Goal: Transaction & Acquisition: Book appointment/travel/reservation

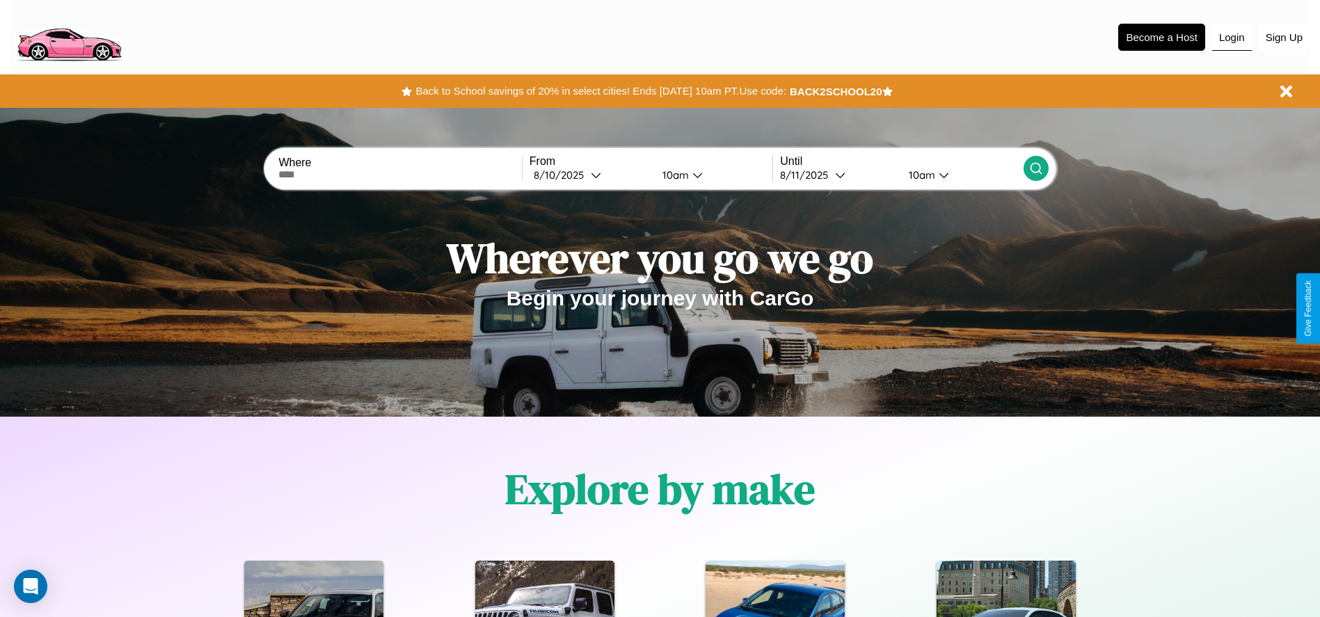
click at [1232, 37] on button "Login" at bounding box center [1232, 37] width 40 height 26
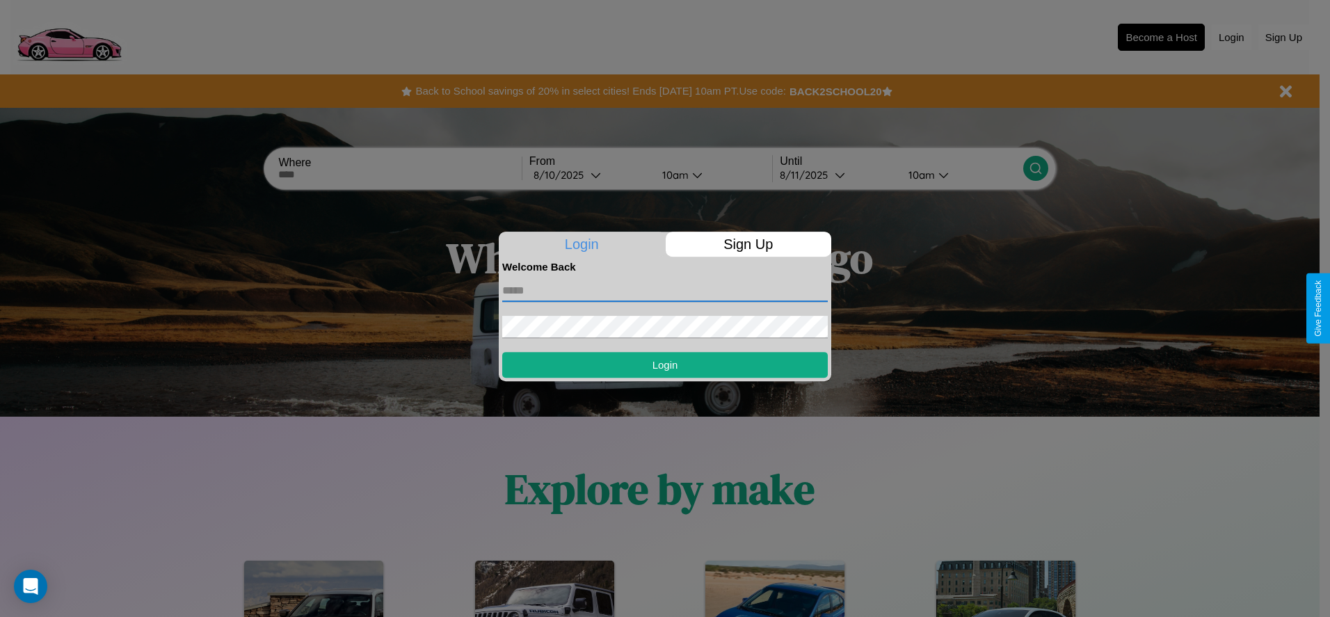
click at [665, 290] on input "text" at bounding box center [665, 291] width 326 height 22
type input "**********"
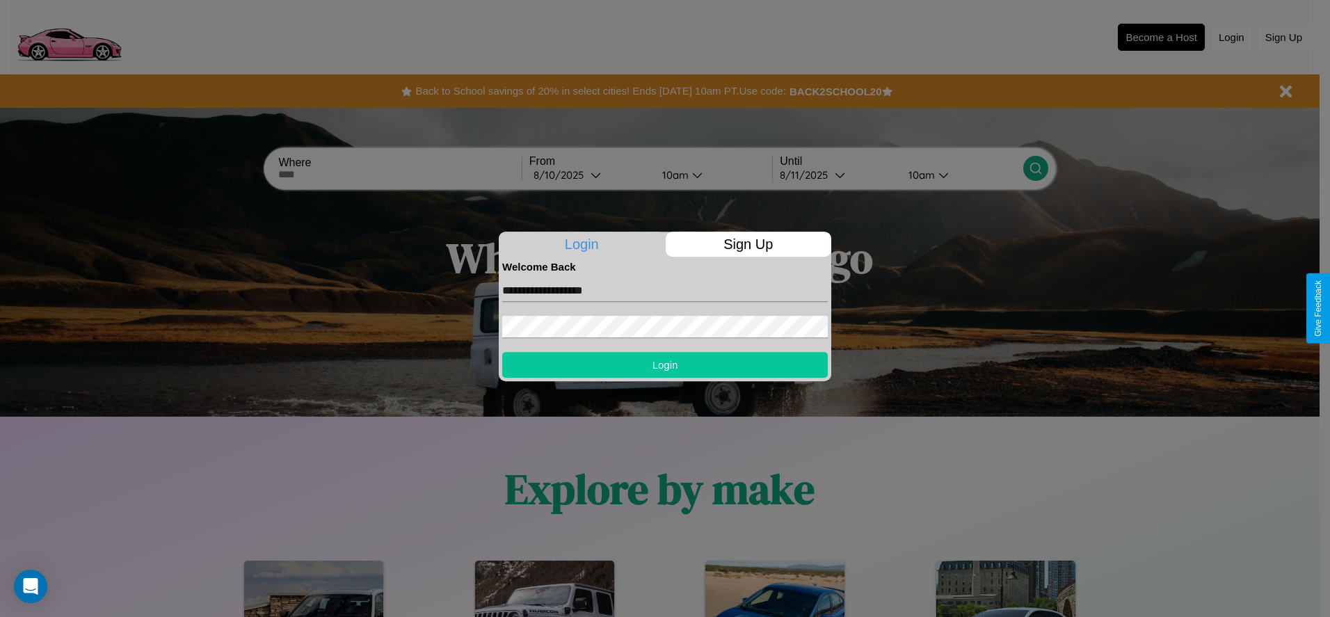
click at [665, 365] on button "Login" at bounding box center [665, 365] width 326 height 26
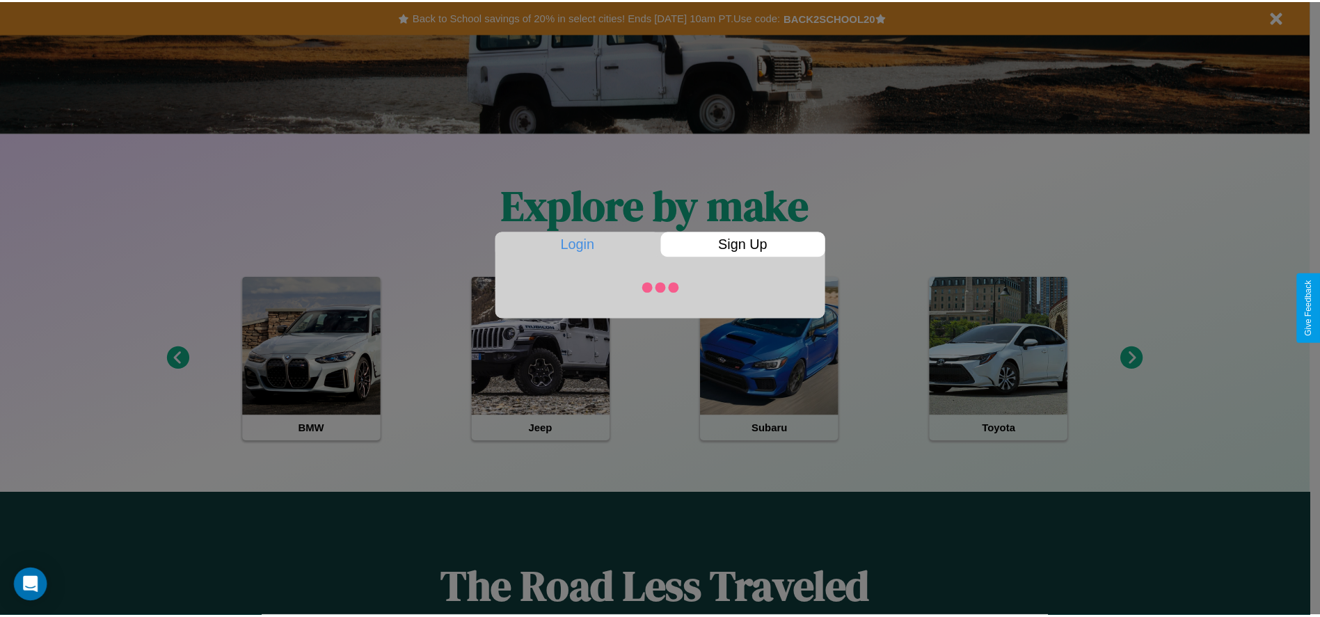
scroll to position [1996, 0]
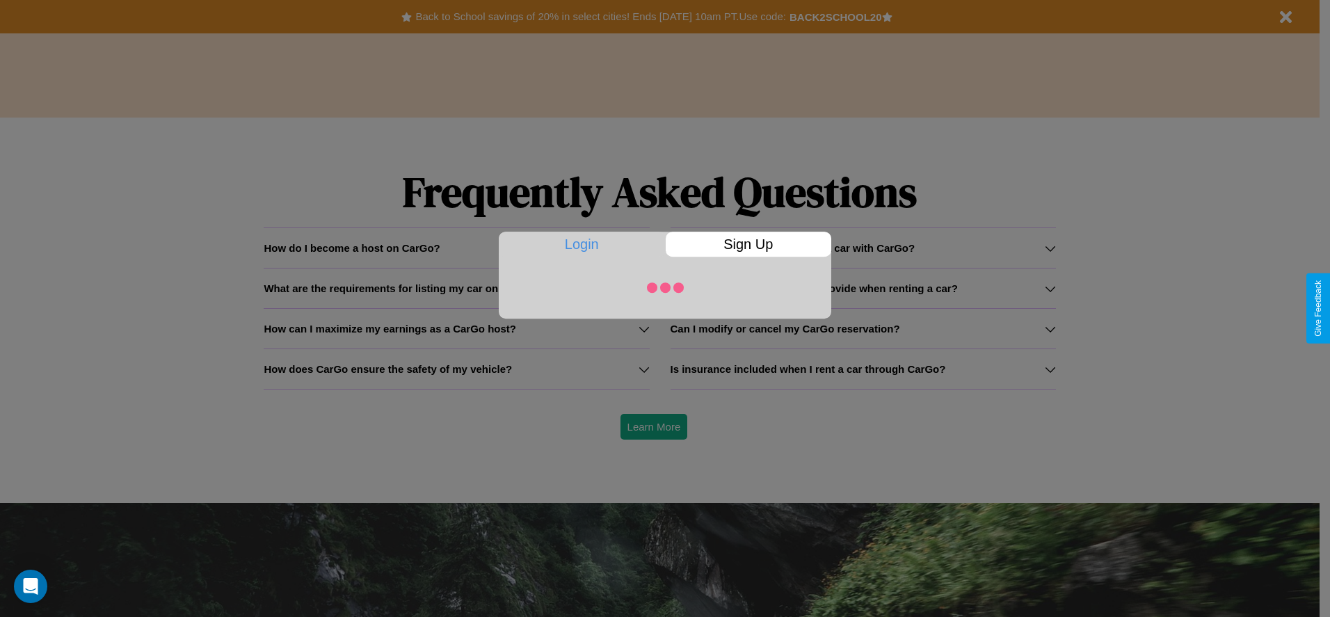
click at [456, 288] on div at bounding box center [665, 308] width 1330 height 617
click at [863, 328] on div at bounding box center [665, 308] width 1330 height 617
click at [863, 369] on div at bounding box center [665, 308] width 1330 height 617
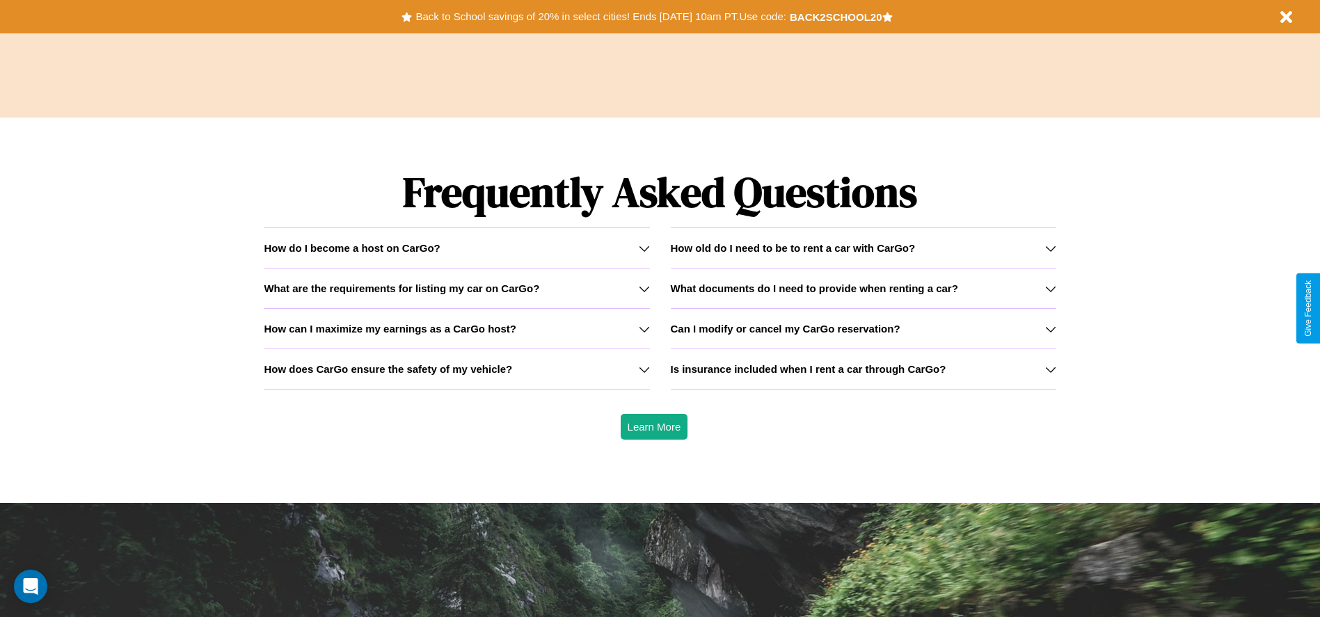
click at [1050, 248] on icon at bounding box center [1050, 248] width 11 height 11
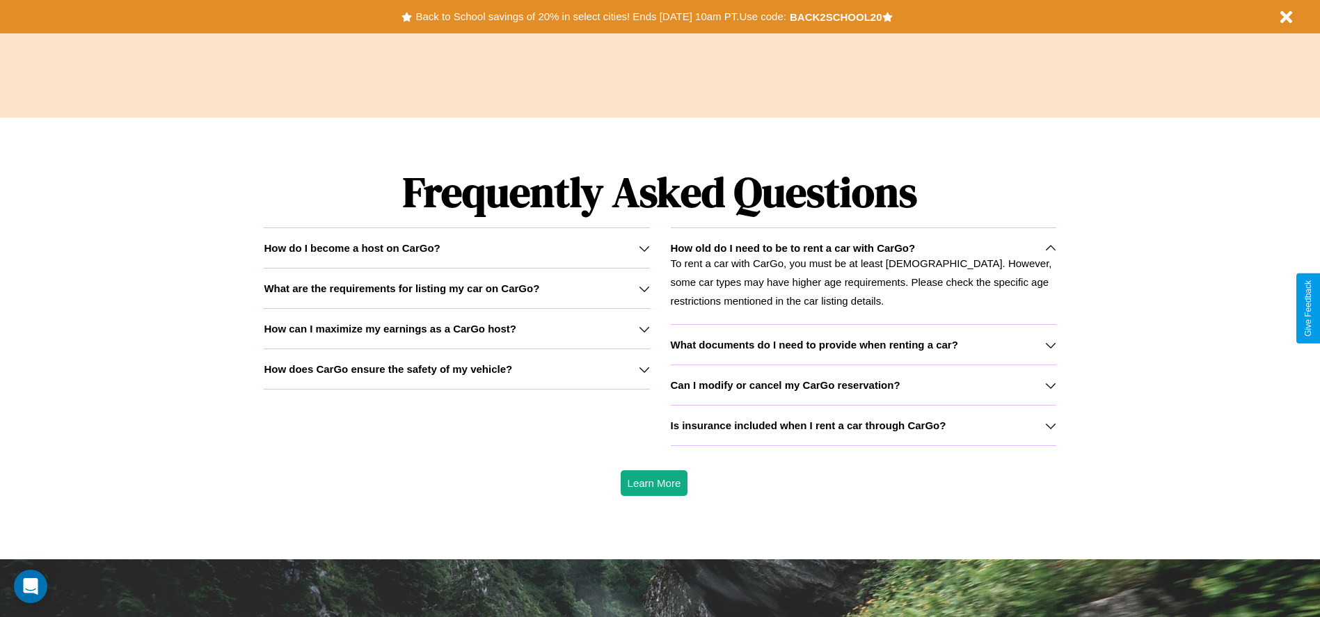
click at [456, 288] on h3 "What are the requirements for listing my car on CarGo?" at bounding box center [402, 288] width 276 height 12
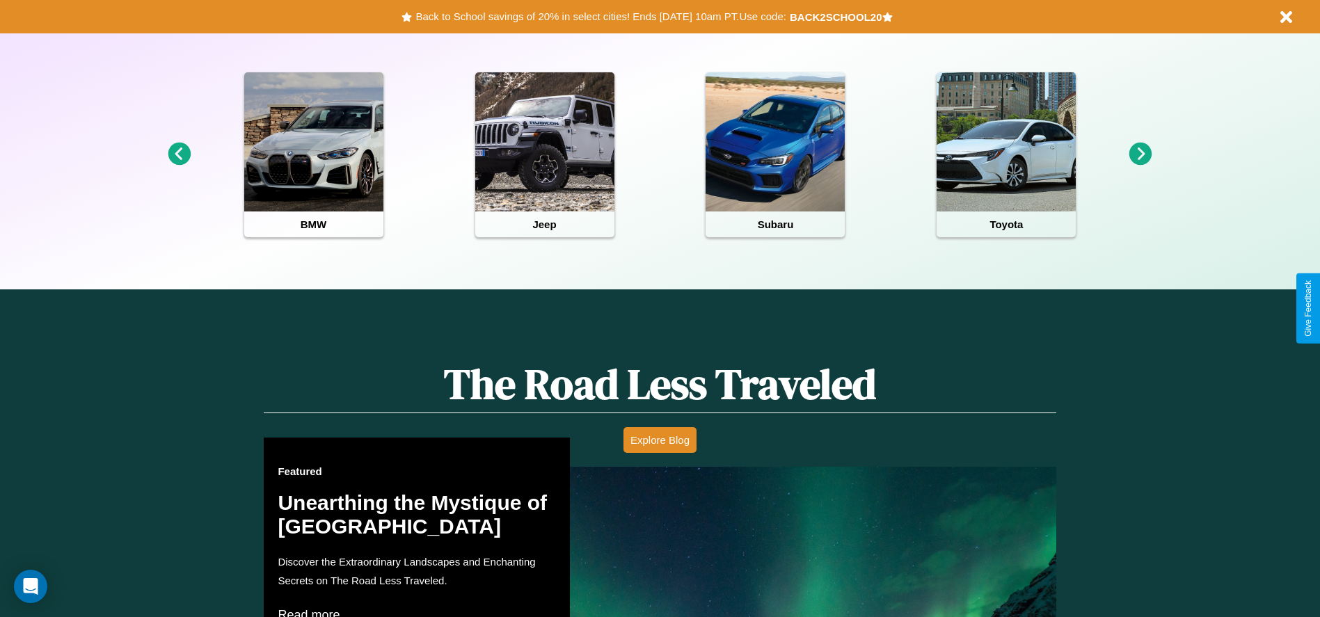
scroll to position [289, 0]
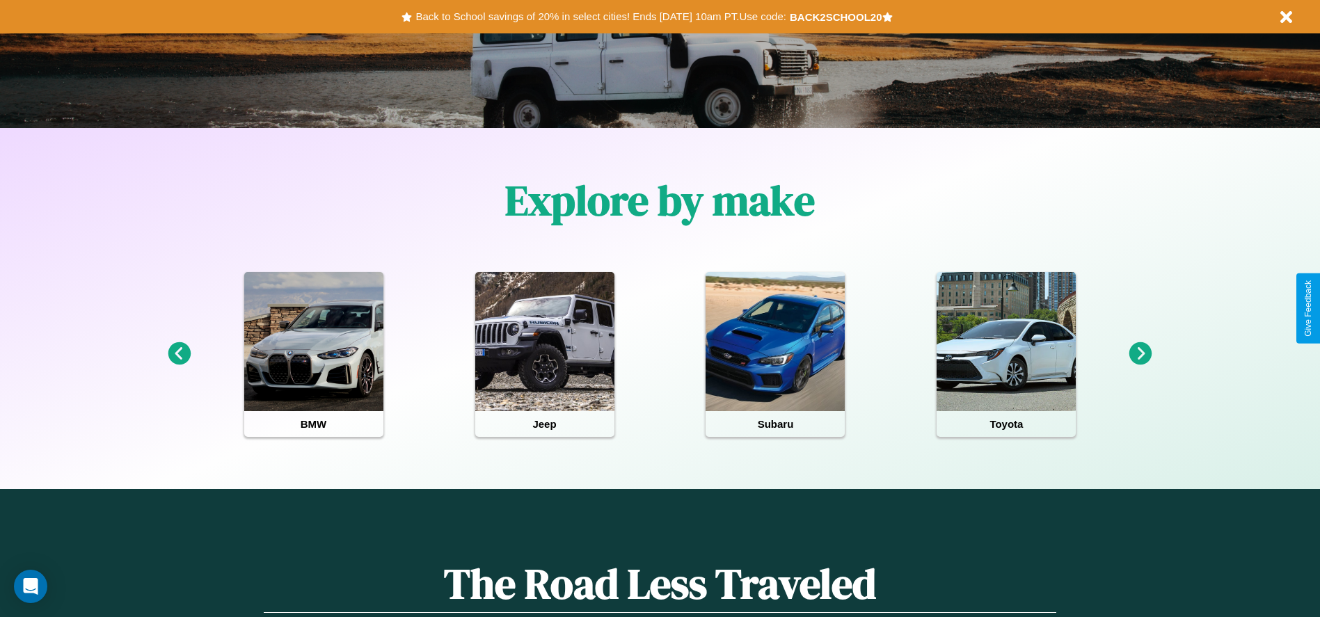
click at [1140, 354] on icon at bounding box center [1140, 353] width 23 height 23
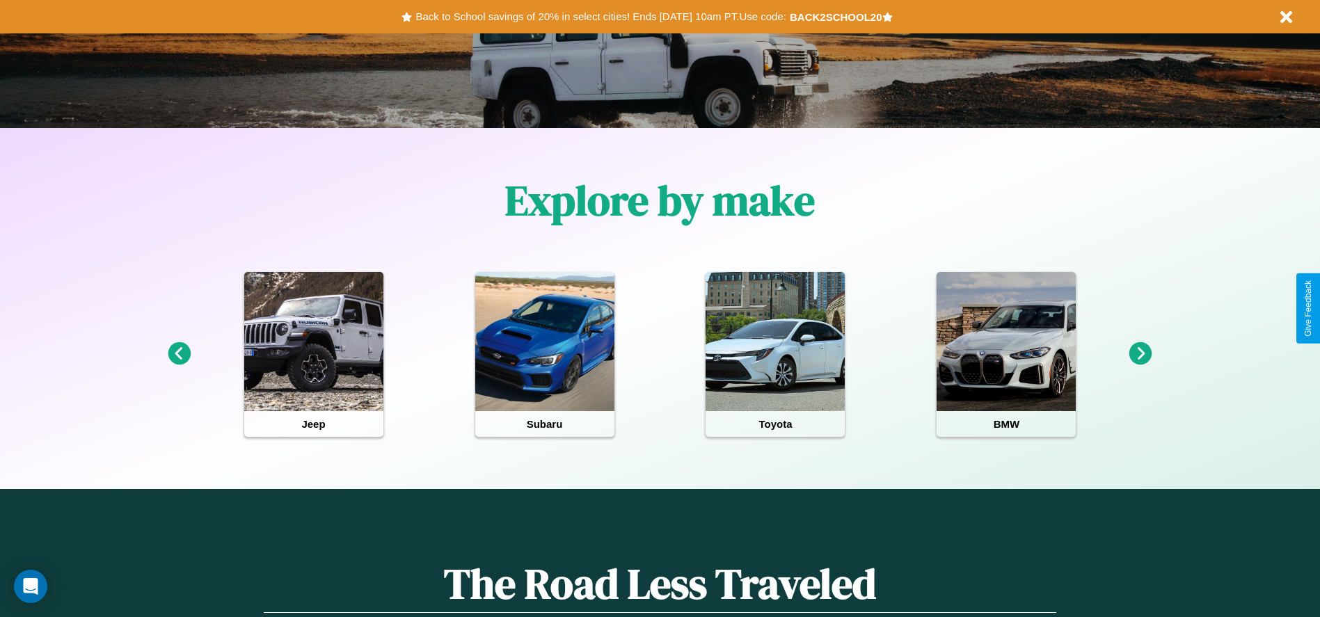
click at [1140, 354] on icon at bounding box center [1140, 353] width 23 height 23
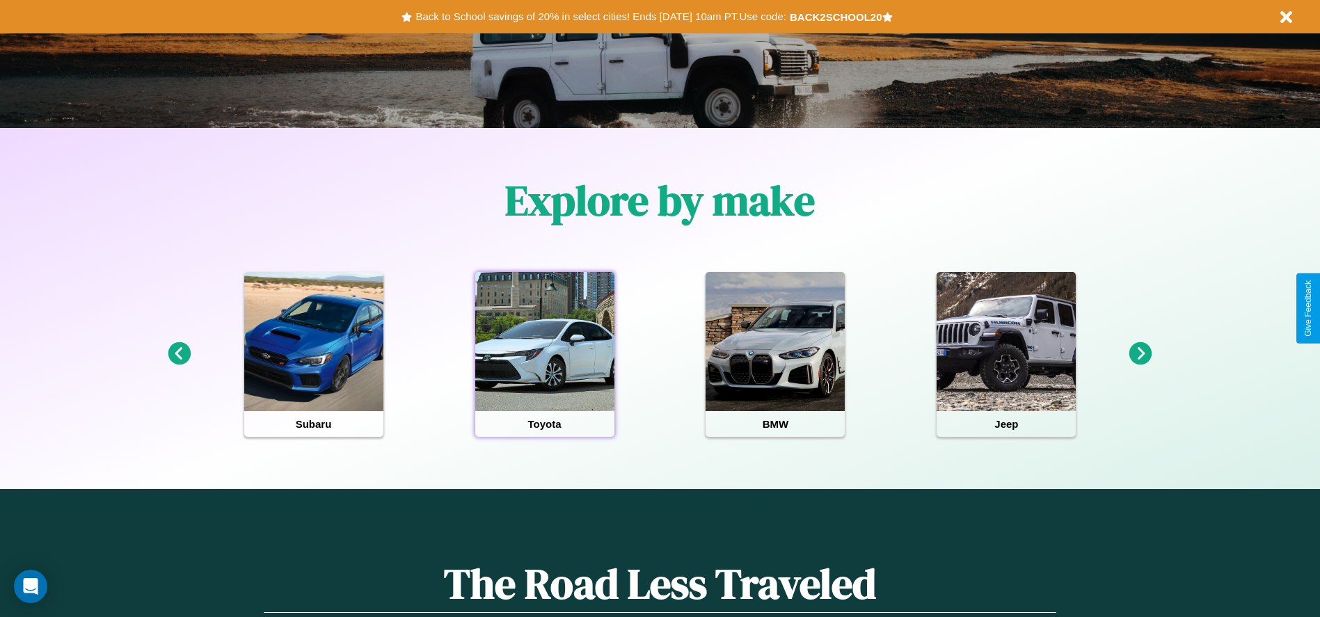
click at [544, 354] on div at bounding box center [544, 341] width 139 height 139
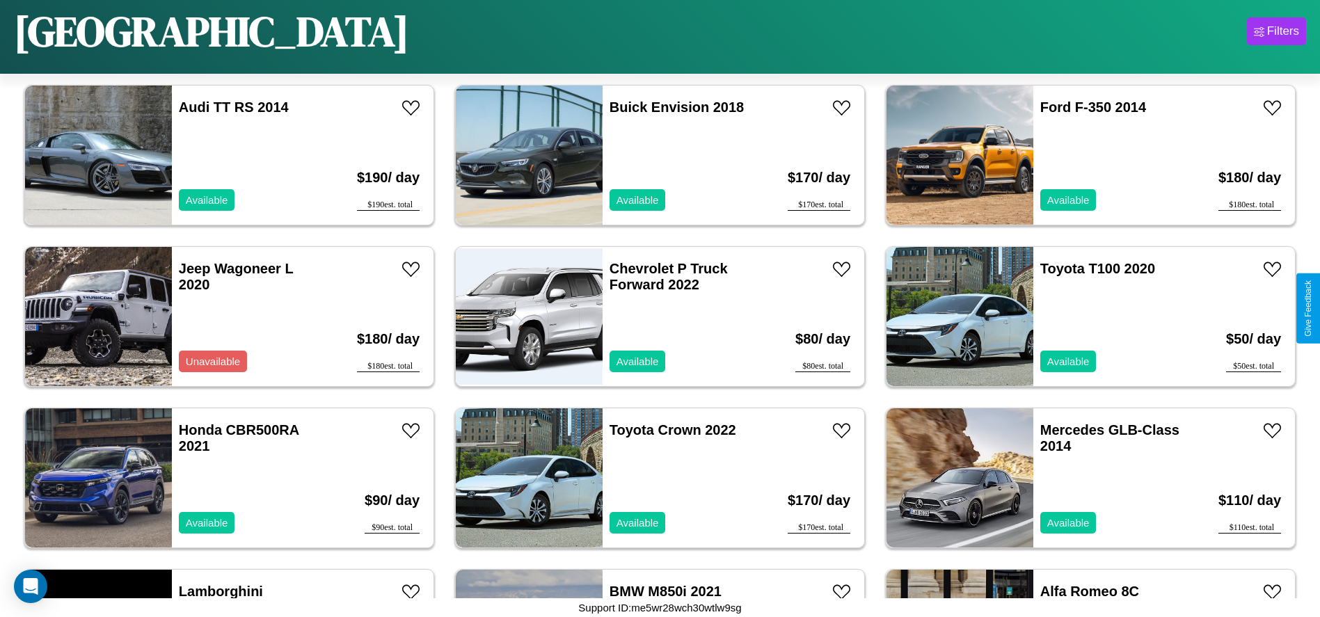
scroll to position [2738, 0]
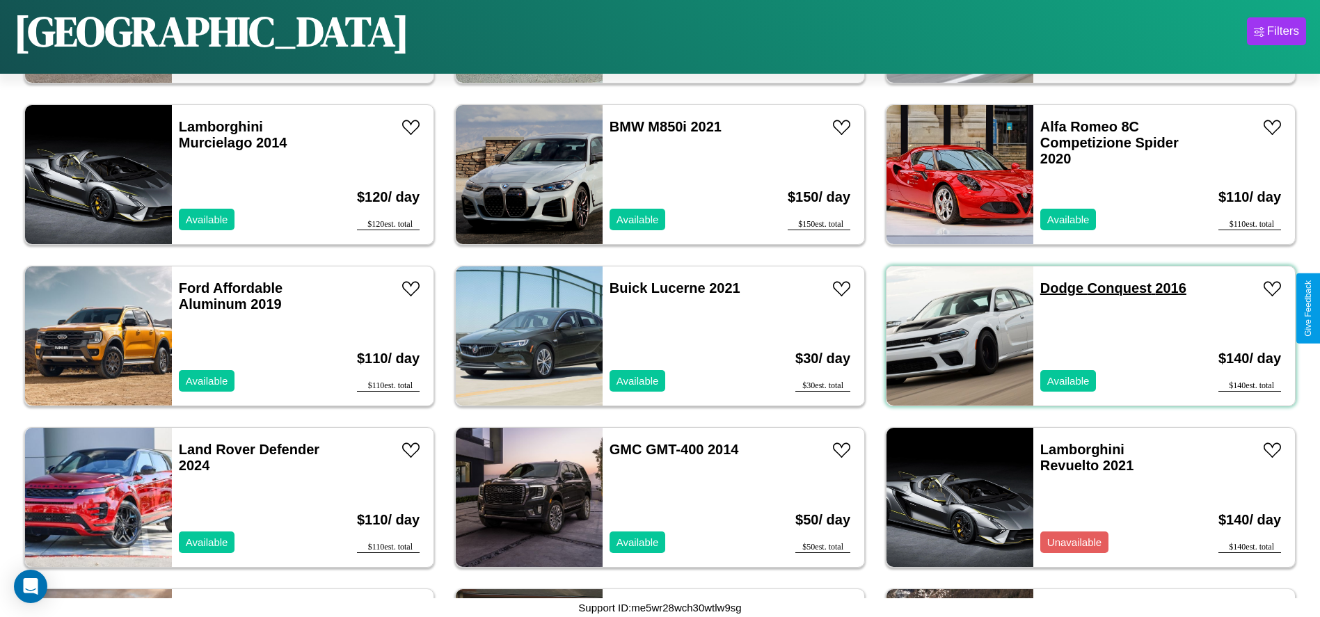
click at [1053, 288] on link "Dodge Conquest 2016" at bounding box center [1113, 287] width 146 height 15
